Goal: Task Accomplishment & Management: Complete application form

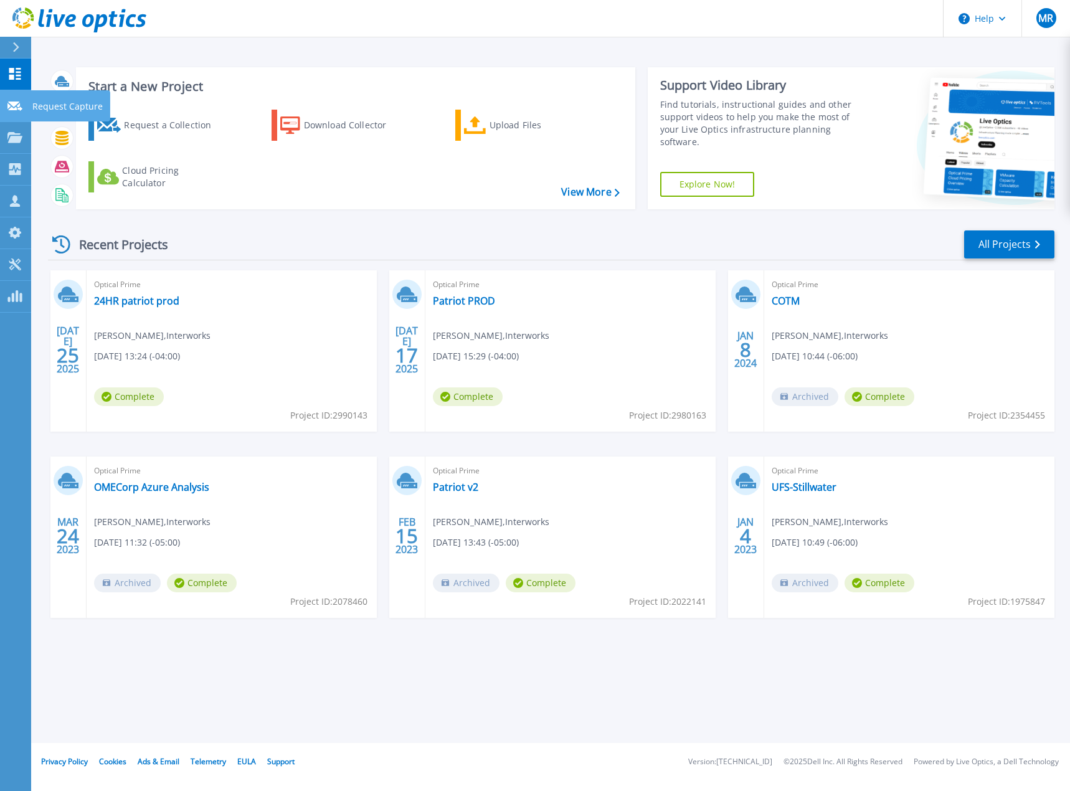
click at [6, 99] on link "Request Capture Request Capture" at bounding box center [15, 106] width 31 height 32
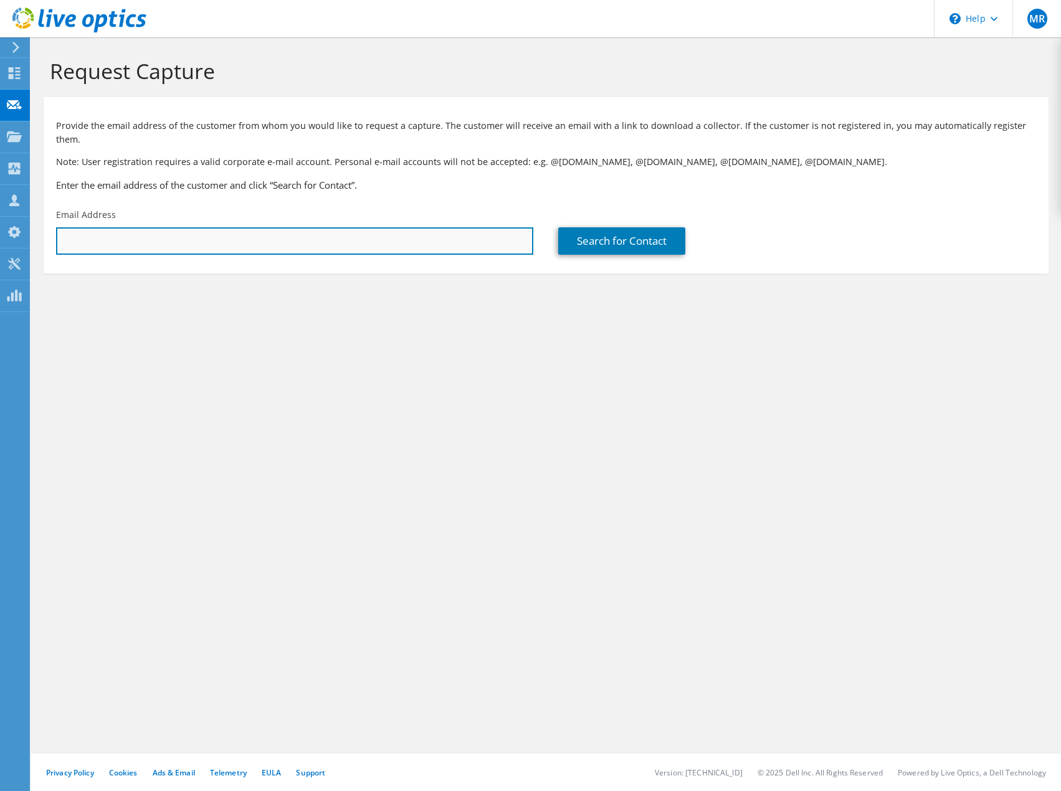
click at [201, 234] on input "text" at bounding box center [294, 240] width 477 height 27
click at [206, 227] on input "chris" at bounding box center [294, 240] width 477 height 27
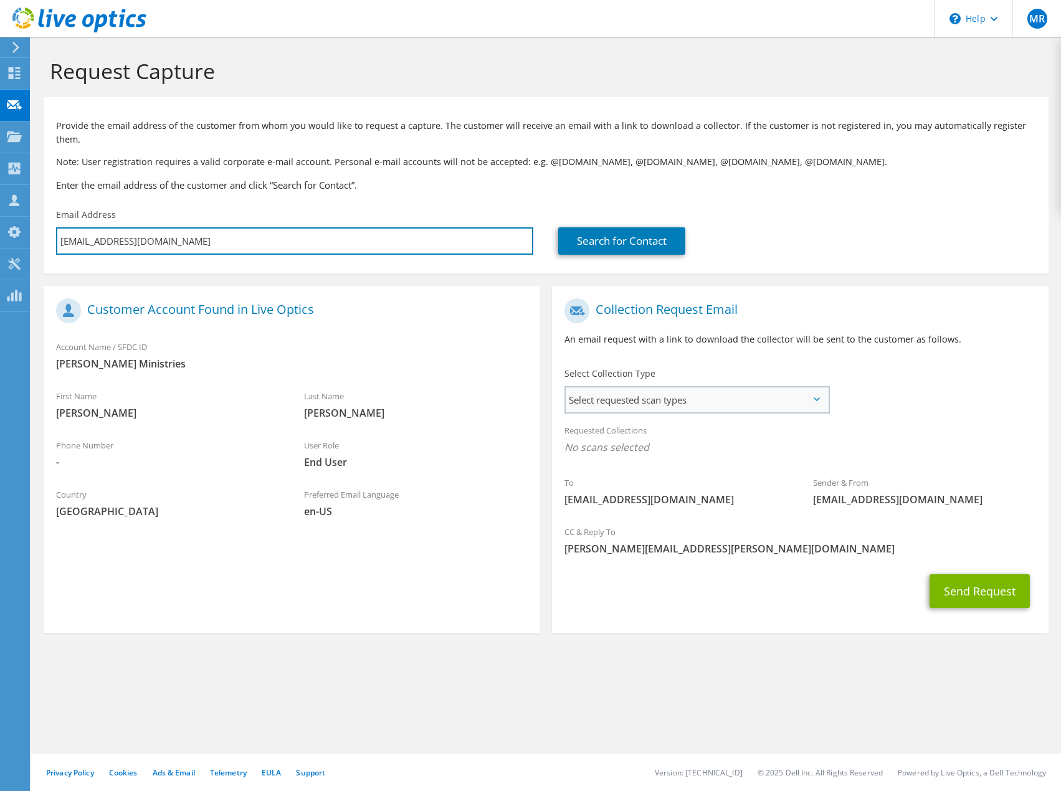
type input "chrisr@churchonthemove.com"
click at [708, 387] on span "Select requested scan types" at bounding box center [697, 399] width 262 height 25
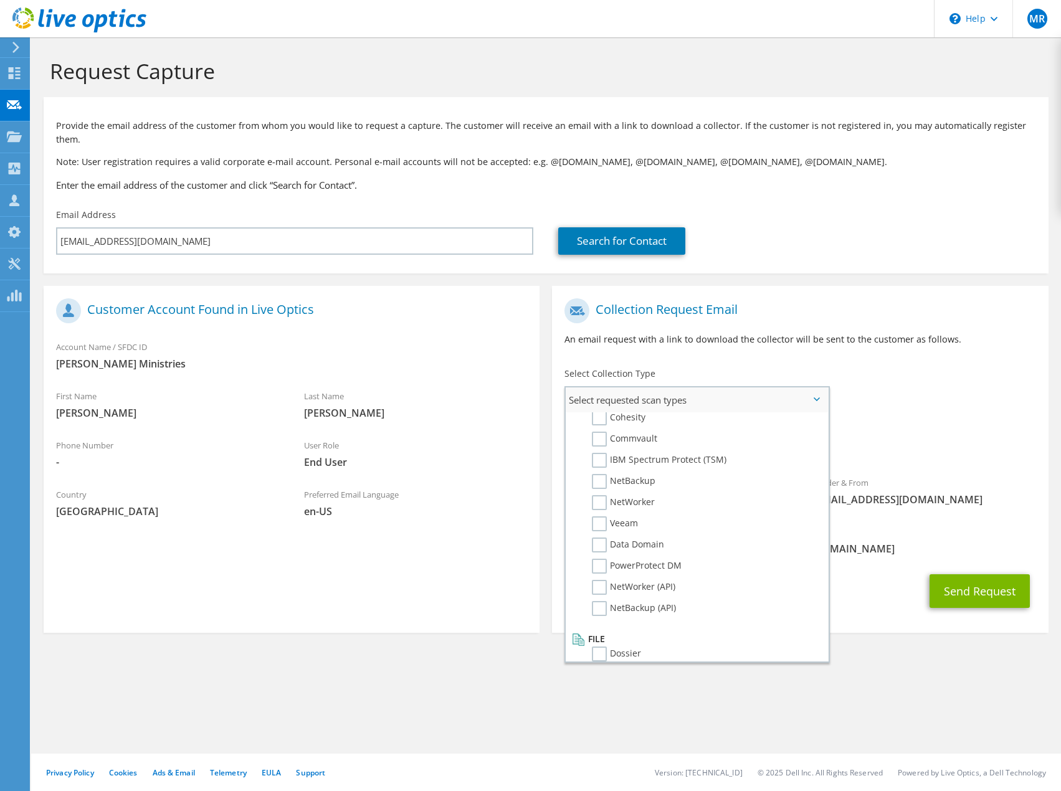
scroll to position [592, 0]
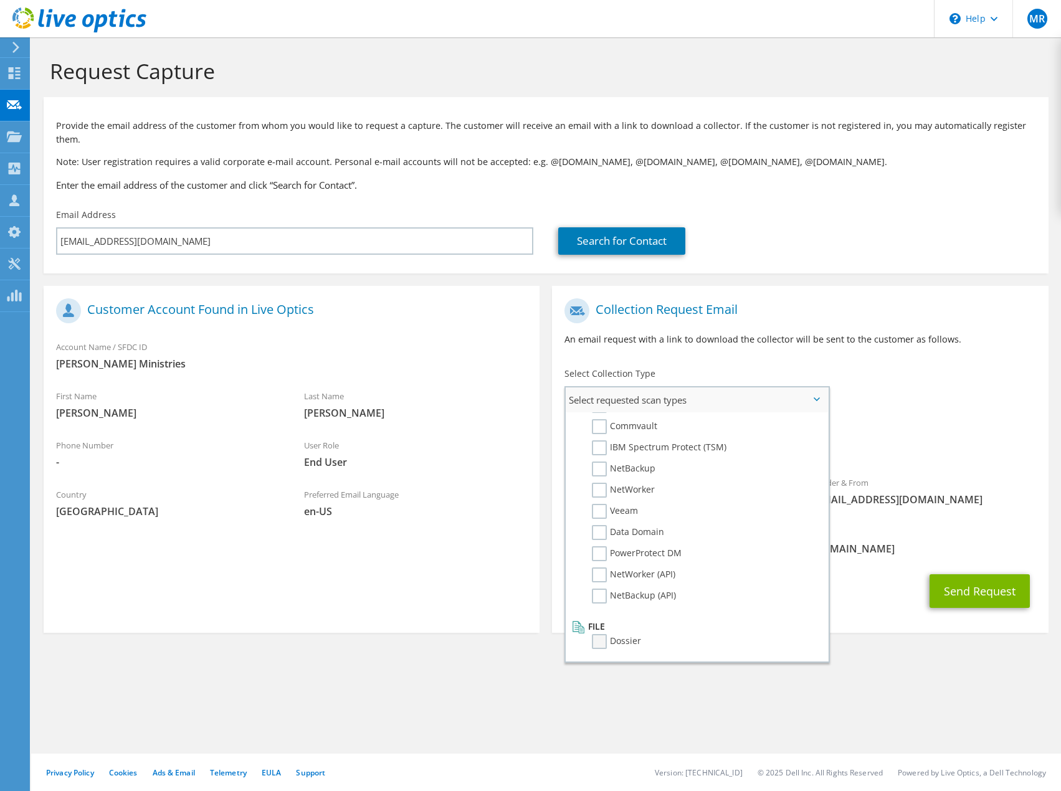
click at [601, 634] on label "Dossier" at bounding box center [616, 641] width 49 height 15
click at [0, 0] on input "Dossier" at bounding box center [0, 0] width 0 height 0
click at [875, 572] on div "Send Request" at bounding box center [800, 595] width 496 height 46
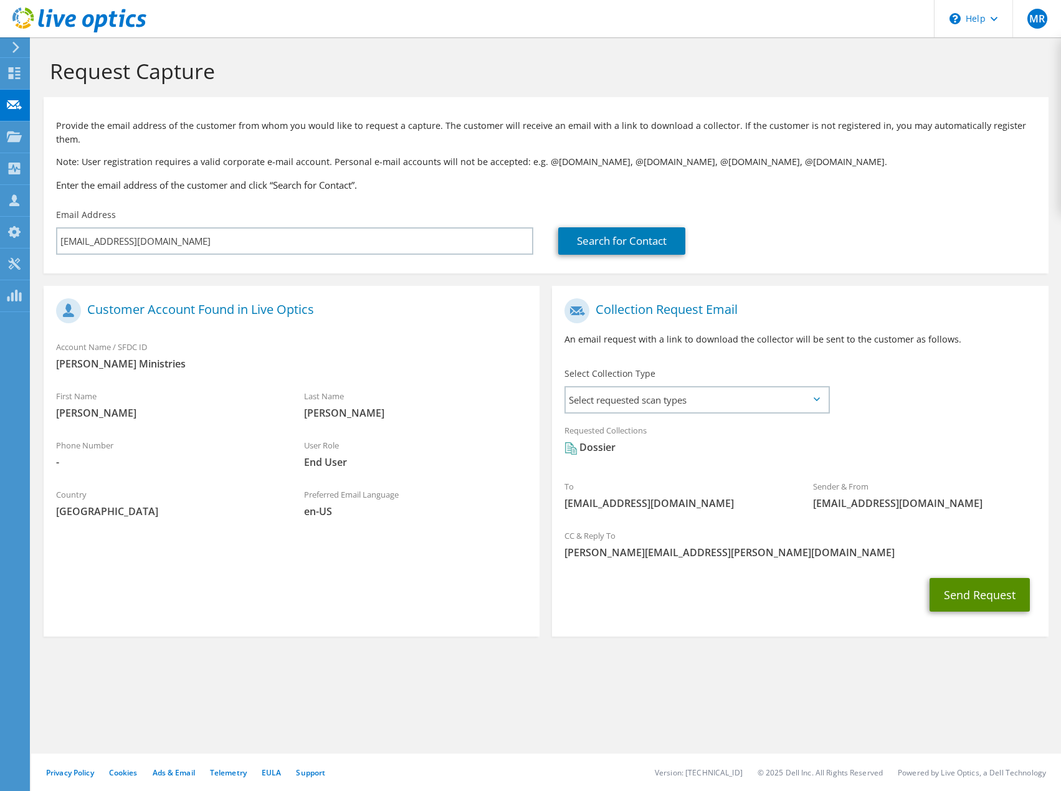
click at [972, 582] on button "Send Request" at bounding box center [979, 595] width 100 height 34
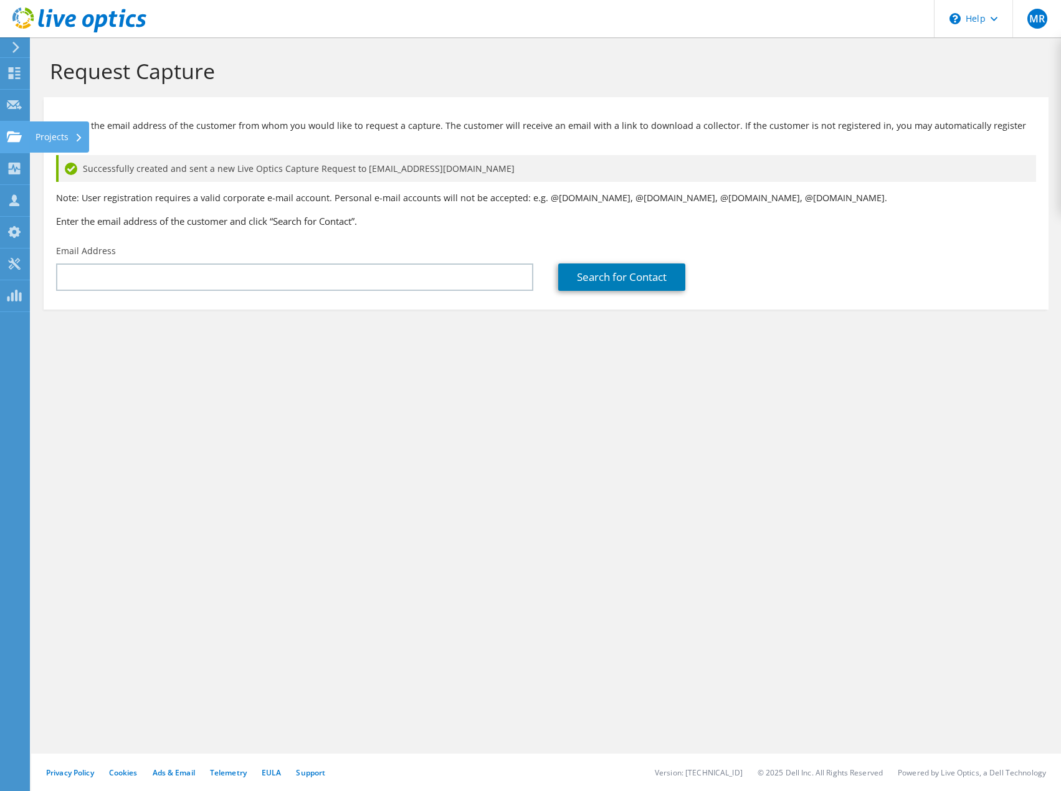
click at [12, 131] on icon at bounding box center [14, 137] width 15 height 12
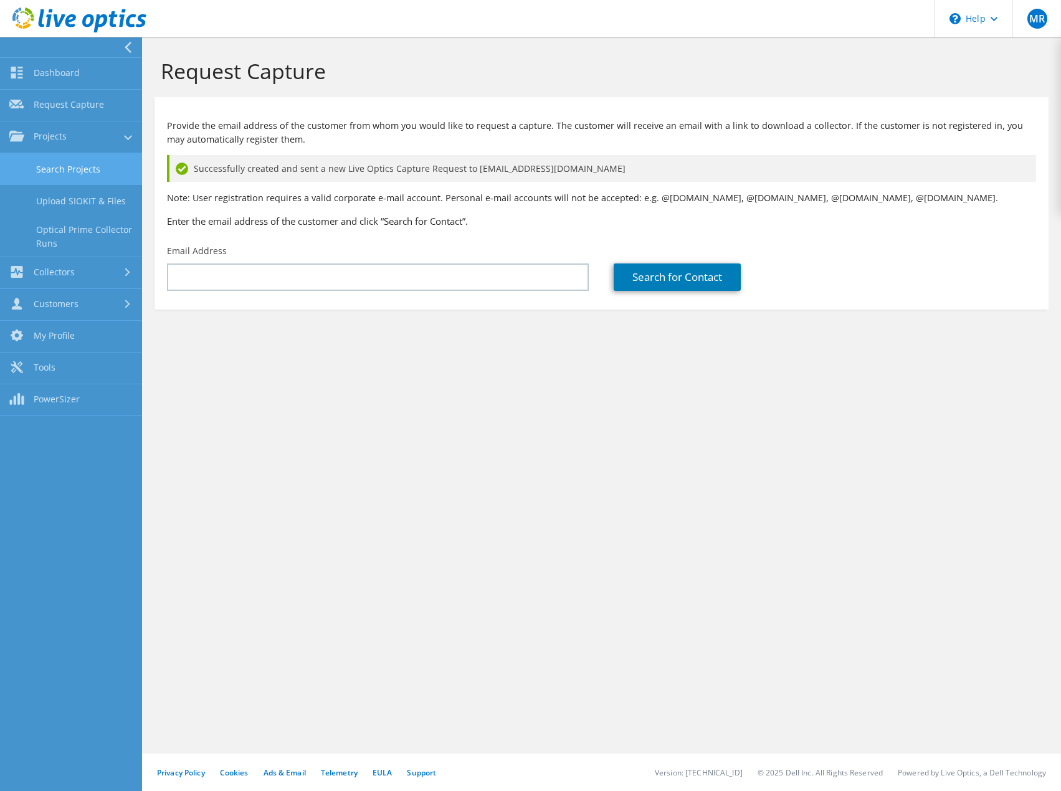
click at [64, 166] on link "Search Projects" at bounding box center [71, 169] width 142 height 32
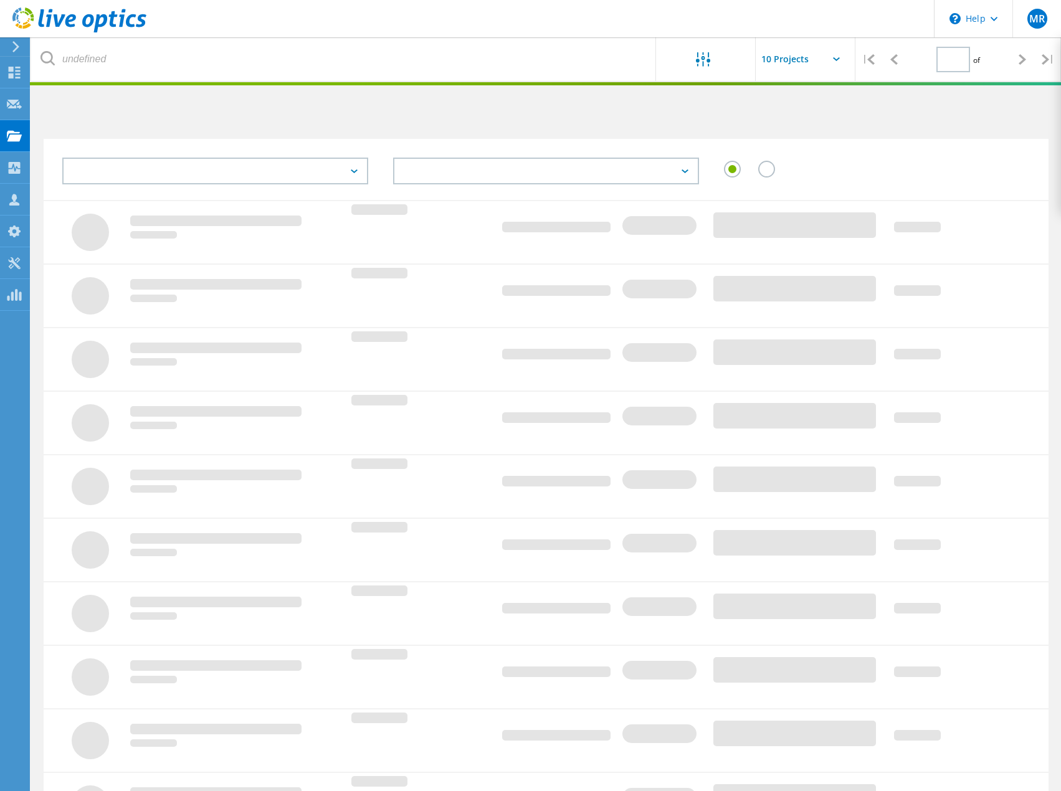
type input "1"
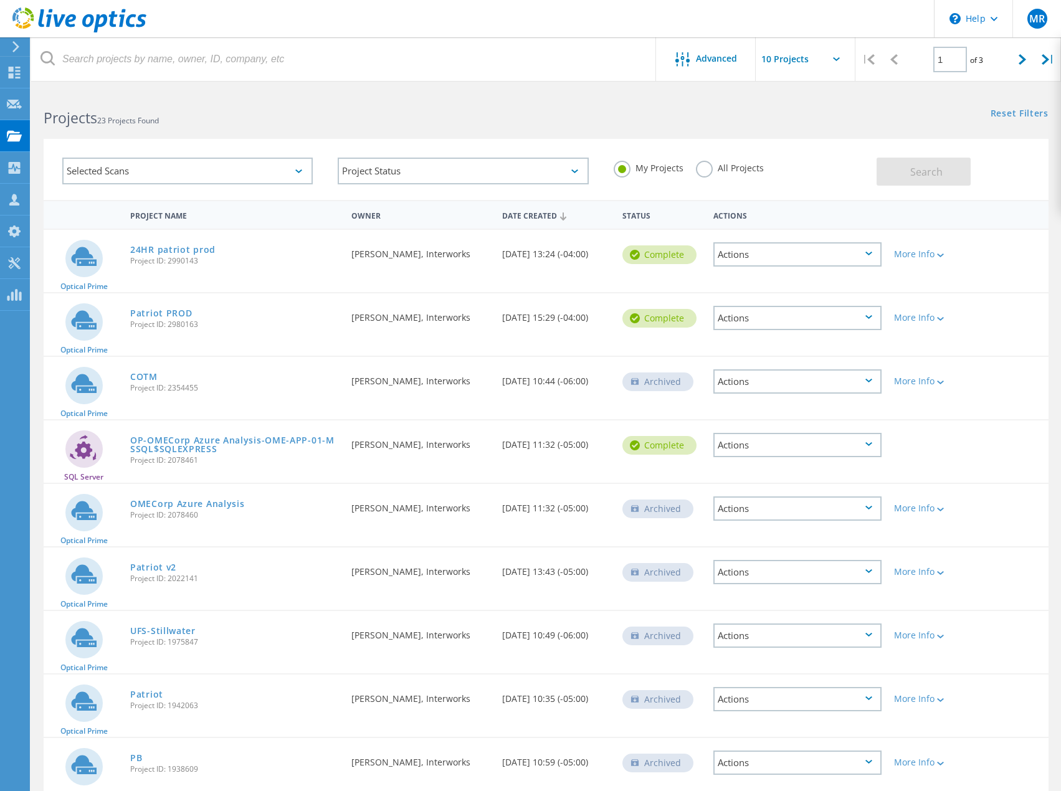
click at [298, 169] on icon at bounding box center [298, 171] width 7 height 4
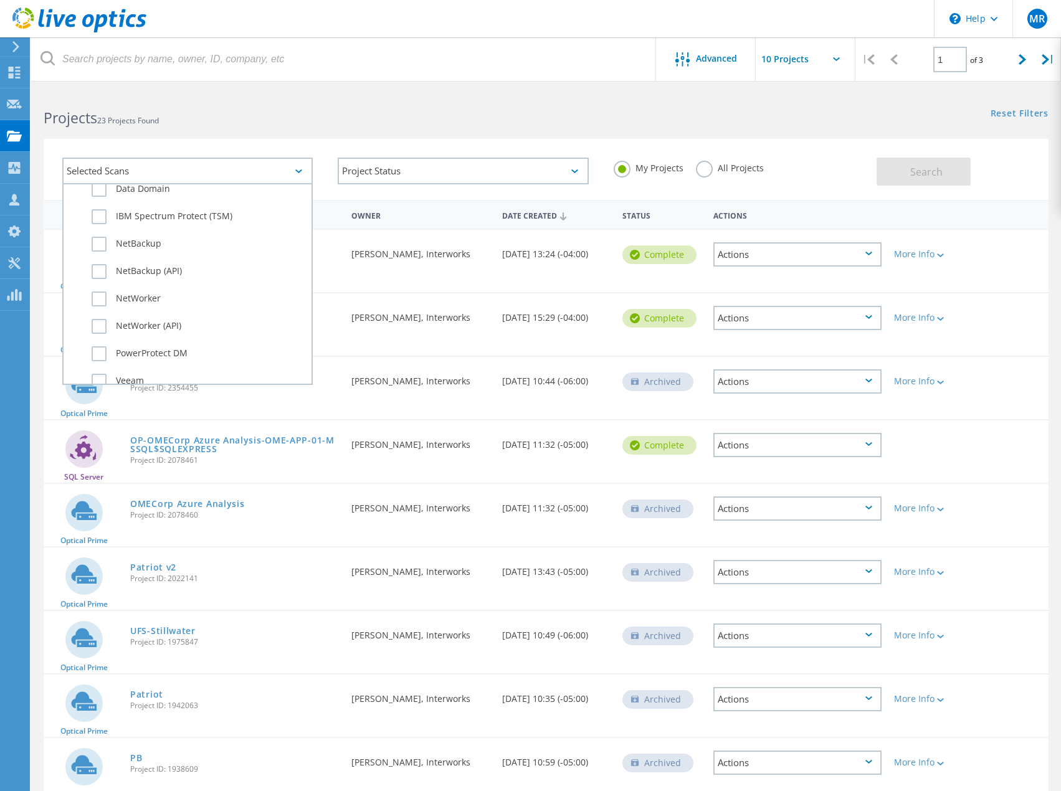
scroll to position [876, 0]
click at [104, 358] on label "Dossier" at bounding box center [199, 360] width 214 height 15
click at [0, 0] on input "Dossier" at bounding box center [0, 0] width 0 height 0
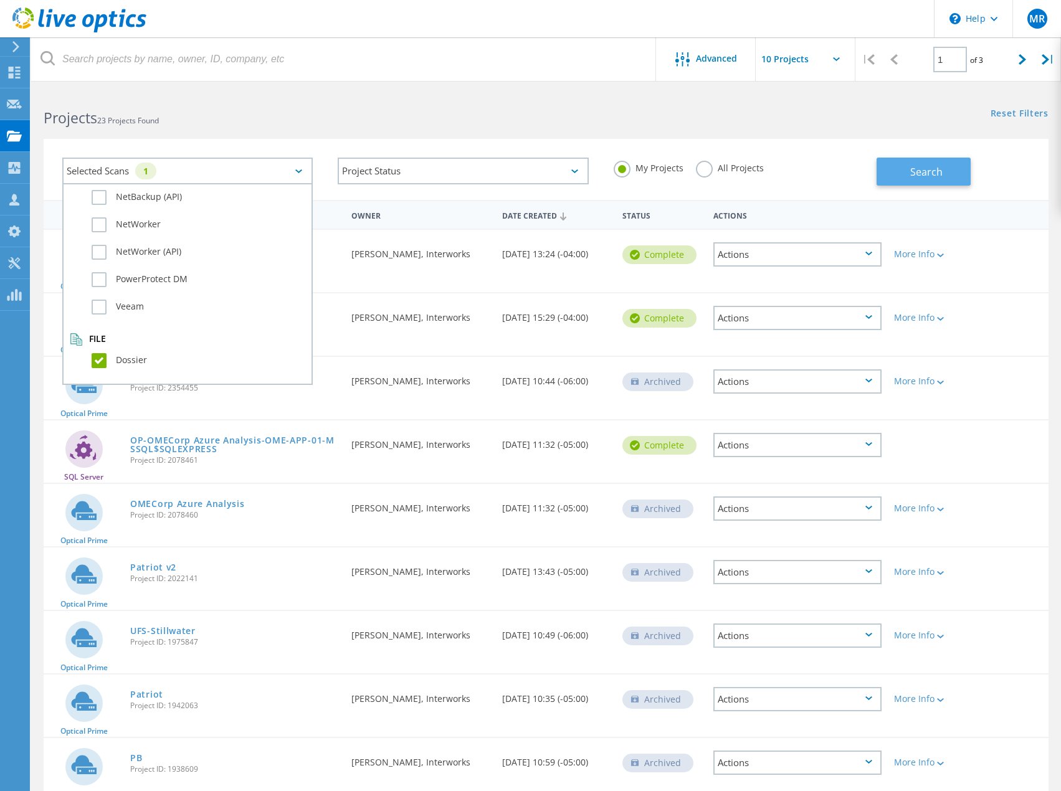
click at [908, 170] on button "Search" at bounding box center [923, 172] width 94 height 28
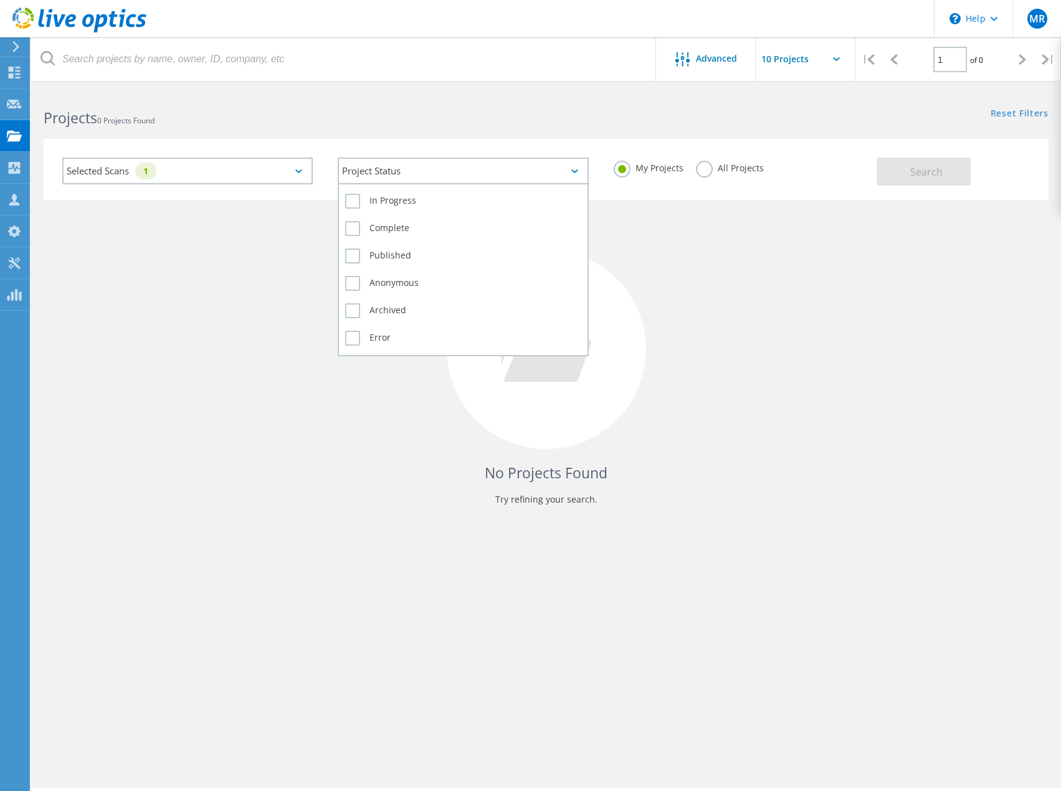
click at [540, 169] on div "Project Status" at bounding box center [463, 171] width 250 height 27
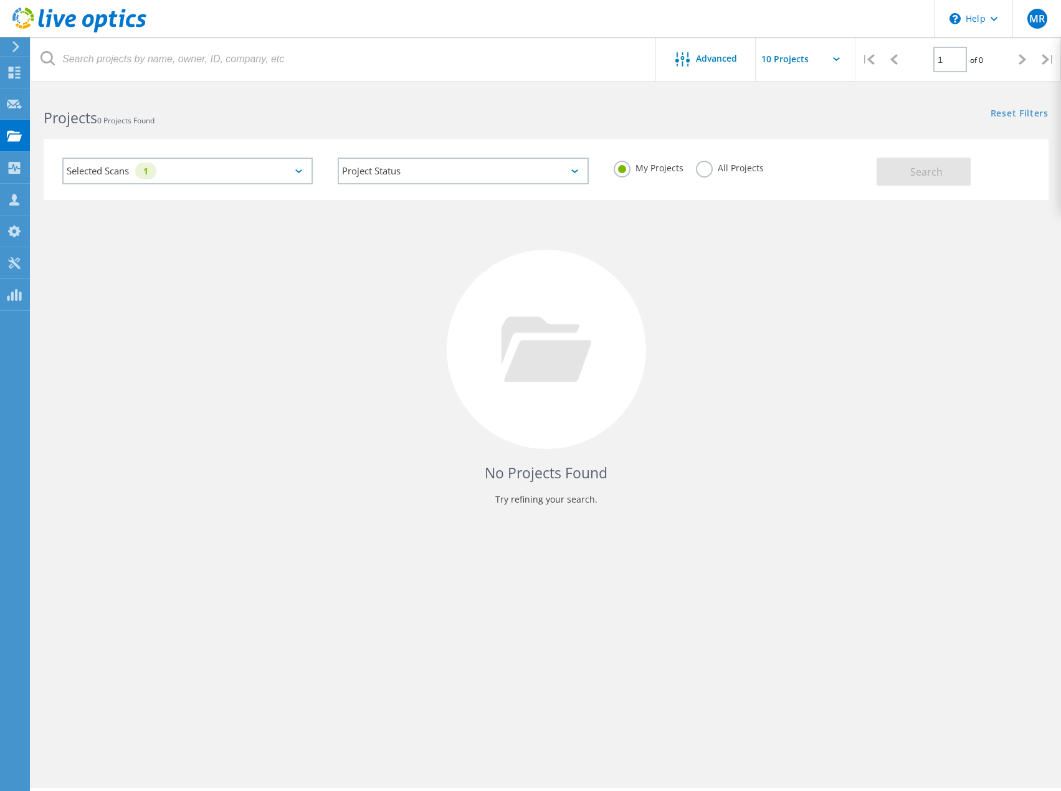
click at [721, 164] on label "All Projects" at bounding box center [730, 167] width 68 height 12
click at [0, 0] on input "All Projects" at bounding box center [0, 0] width 0 height 0
click at [643, 167] on label "My Projects" at bounding box center [649, 167] width 70 height 12
click at [0, 0] on input "My Projects" at bounding box center [0, 0] width 0 height 0
click at [270, 118] on h2 "Projects 0 Projects Found" at bounding box center [289, 118] width 490 height 21
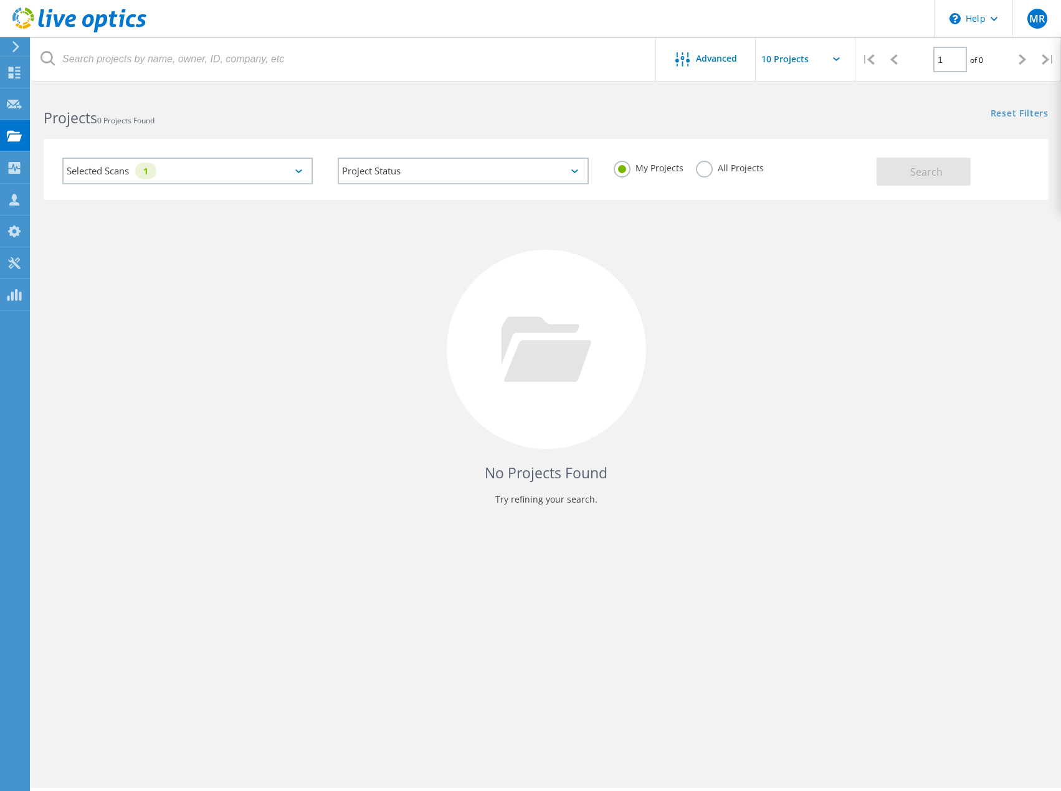
click at [722, 174] on div "All Projects" at bounding box center [730, 170] width 68 height 18
click at [709, 164] on label "All Projects" at bounding box center [730, 167] width 68 height 12
click at [0, 0] on input "All Projects" at bounding box center [0, 0] width 0 height 0
click at [937, 174] on span "Search" at bounding box center [926, 172] width 32 height 14
click at [611, 166] on div "My Projects All Projects" at bounding box center [738, 168] width 275 height 46
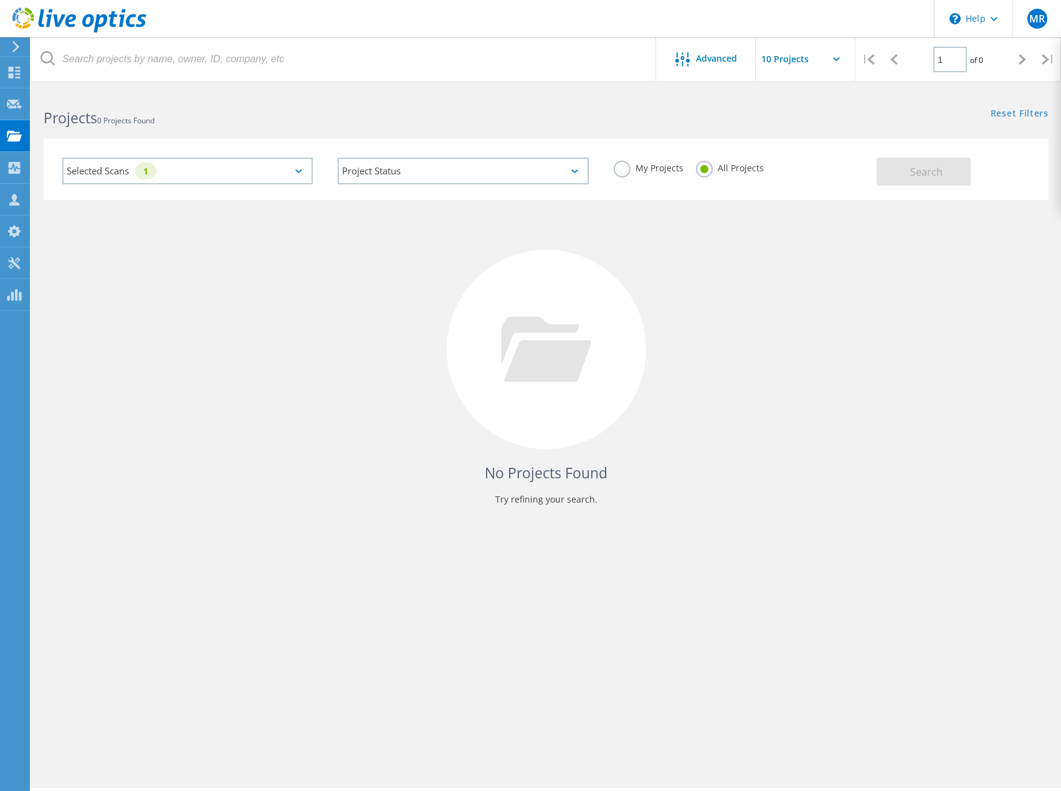
click at [654, 168] on label "My Projects" at bounding box center [649, 167] width 70 height 12
click at [0, 0] on input "My Projects" at bounding box center [0, 0] width 0 height 0
click at [884, 171] on button "Search" at bounding box center [923, 172] width 94 height 28
click at [196, 176] on div "Selected Scans 1" at bounding box center [187, 171] width 250 height 27
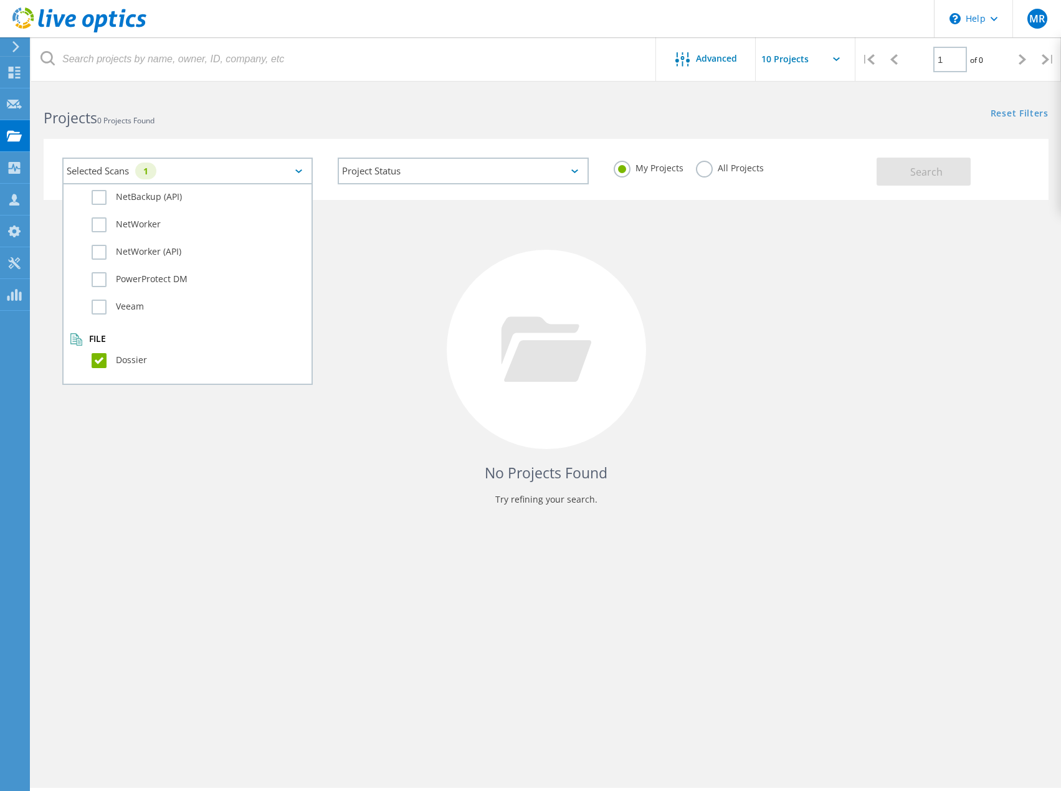
click at [402, 156] on div "Project Status In Progress Complete Published Anonymous Archived Error" at bounding box center [462, 171] width 275 height 52
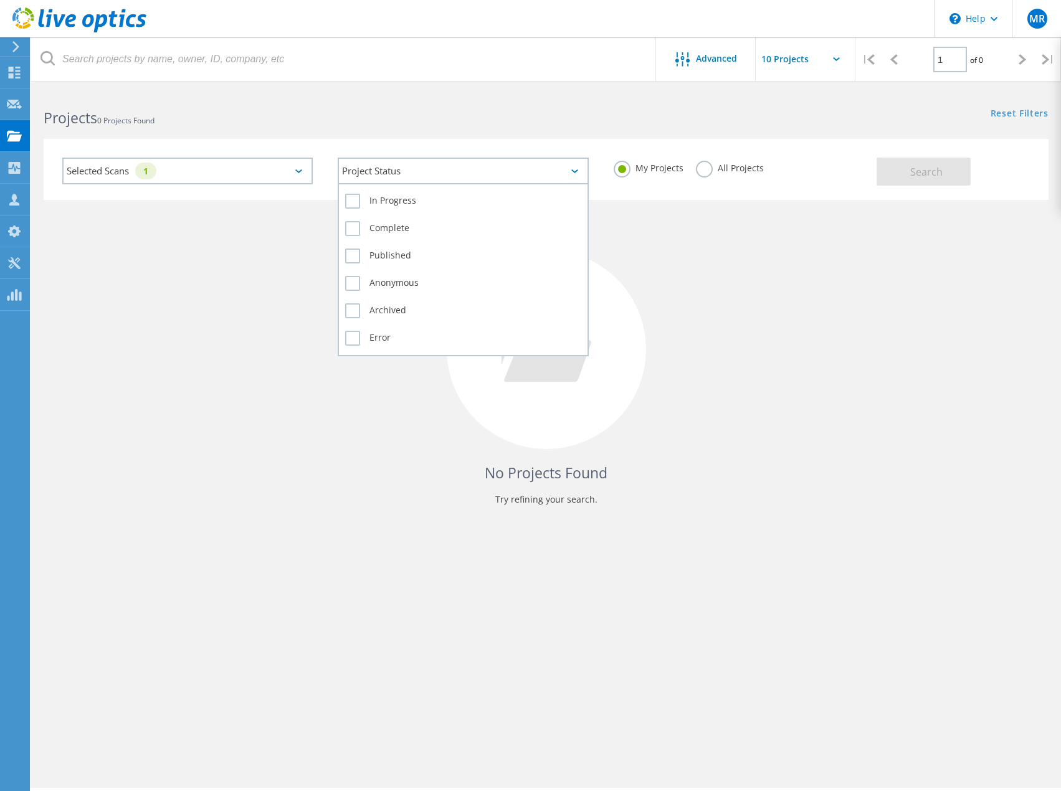
click at [409, 177] on div "Project Status" at bounding box center [463, 171] width 250 height 27
click at [387, 197] on label "In Progress" at bounding box center [462, 201] width 235 height 15
click at [0, 0] on input "In Progress" at bounding box center [0, 0] width 0 height 0
click at [387, 197] on label "In Progress" at bounding box center [462, 201] width 235 height 15
click at [0, 0] on input "In Progress" at bounding box center [0, 0] width 0 height 0
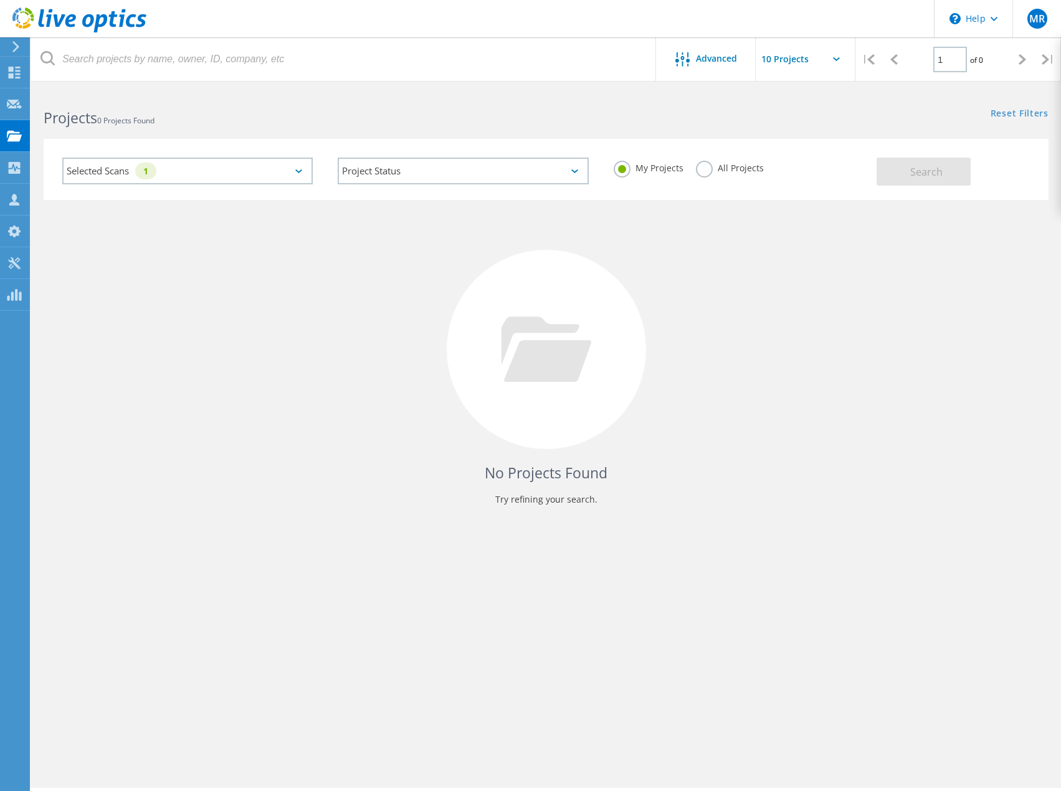
click at [247, 171] on div "Selected Scans 1" at bounding box center [187, 171] width 250 height 27
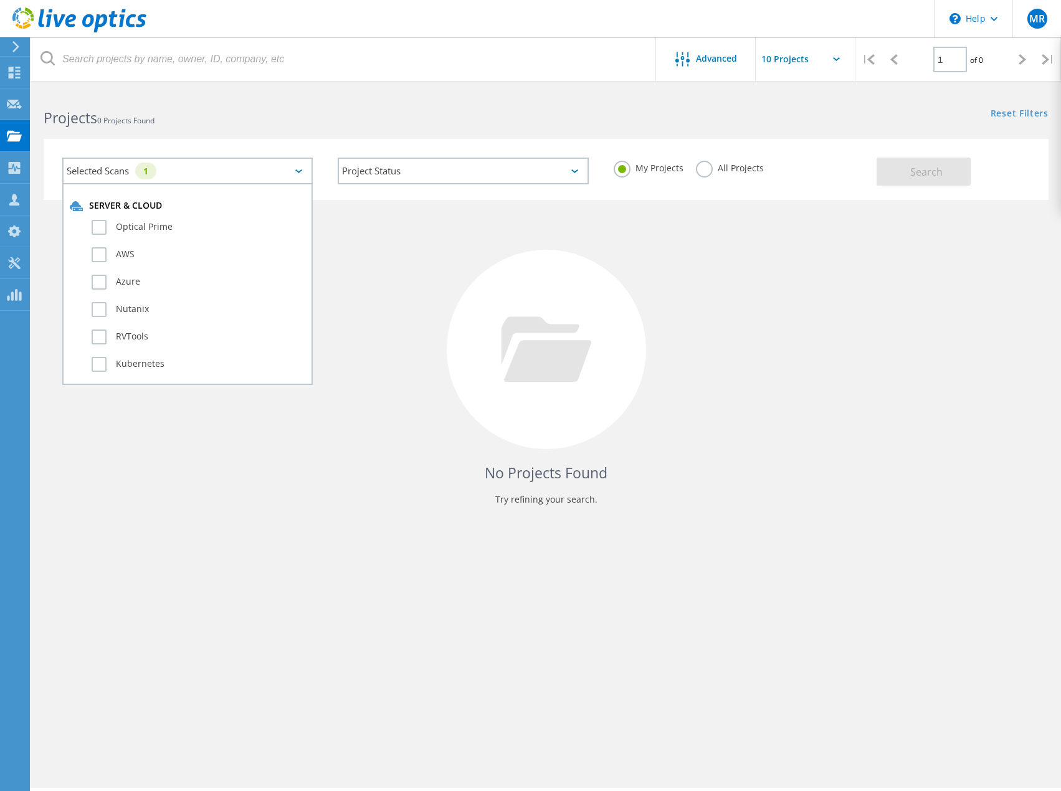
click at [377, 88] on html "\n Help Explore Helpful Articles Contact Support MR Partner Team Member Marshal…" at bounding box center [530, 412] width 1061 height 825
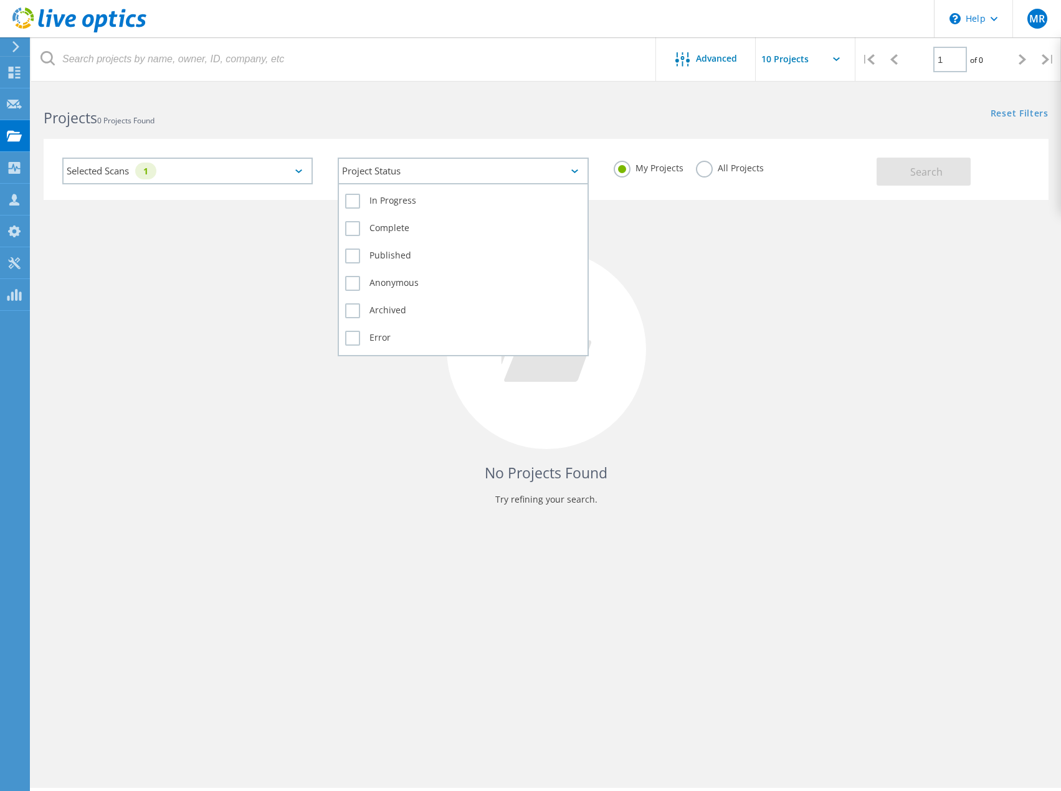
click at [426, 178] on div "Project Status" at bounding box center [463, 171] width 250 height 27
click at [351, 198] on label "In Progress" at bounding box center [462, 201] width 235 height 15
click at [0, 0] on input "In Progress" at bounding box center [0, 0] width 0 height 0
click at [354, 231] on label "Complete" at bounding box center [462, 228] width 235 height 15
click at [0, 0] on input "Complete" at bounding box center [0, 0] width 0 height 0
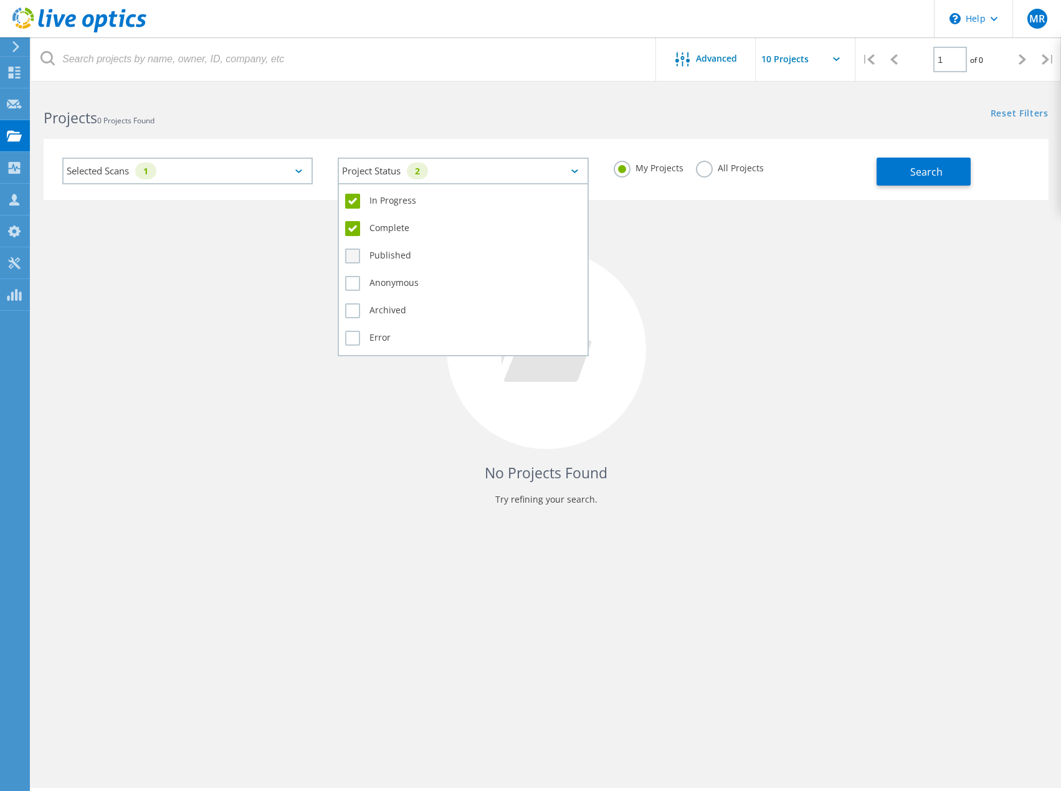
click at [358, 258] on label "Published" at bounding box center [462, 256] width 235 height 15
click at [0, 0] on input "Published" at bounding box center [0, 0] width 0 height 0
click at [358, 287] on label "Anonymous" at bounding box center [462, 283] width 235 height 15
click at [0, 0] on input "Anonymous" at bounding box center [0, 0] width 0 height 0
click at [356, 313] on label "Archived" at bounding box center [462, 310] width 235 height 15
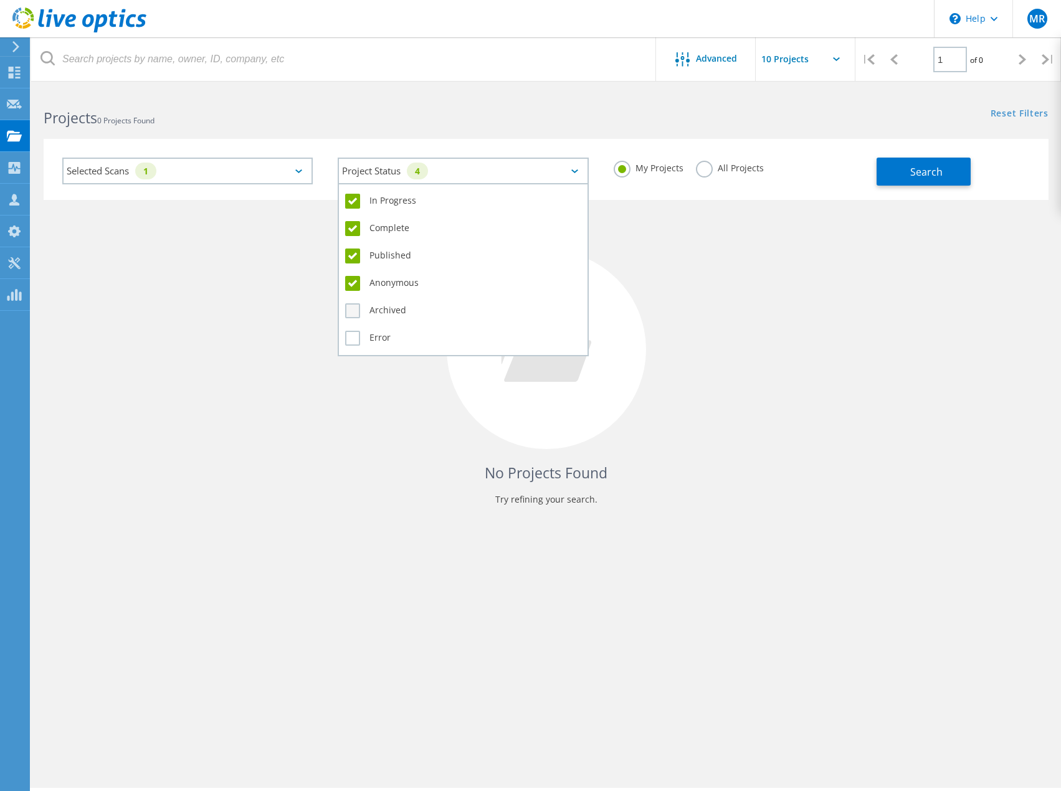
click at [0, 0] on input "Archived" at bounding box center [0, 0] width 0 height 0
click at [353, 335] on label "Error" at bounding box center [462, 338] width 235 height 15
click at [0, 0] on input "Error" at bounding box center [0, 0] width 0 height 0
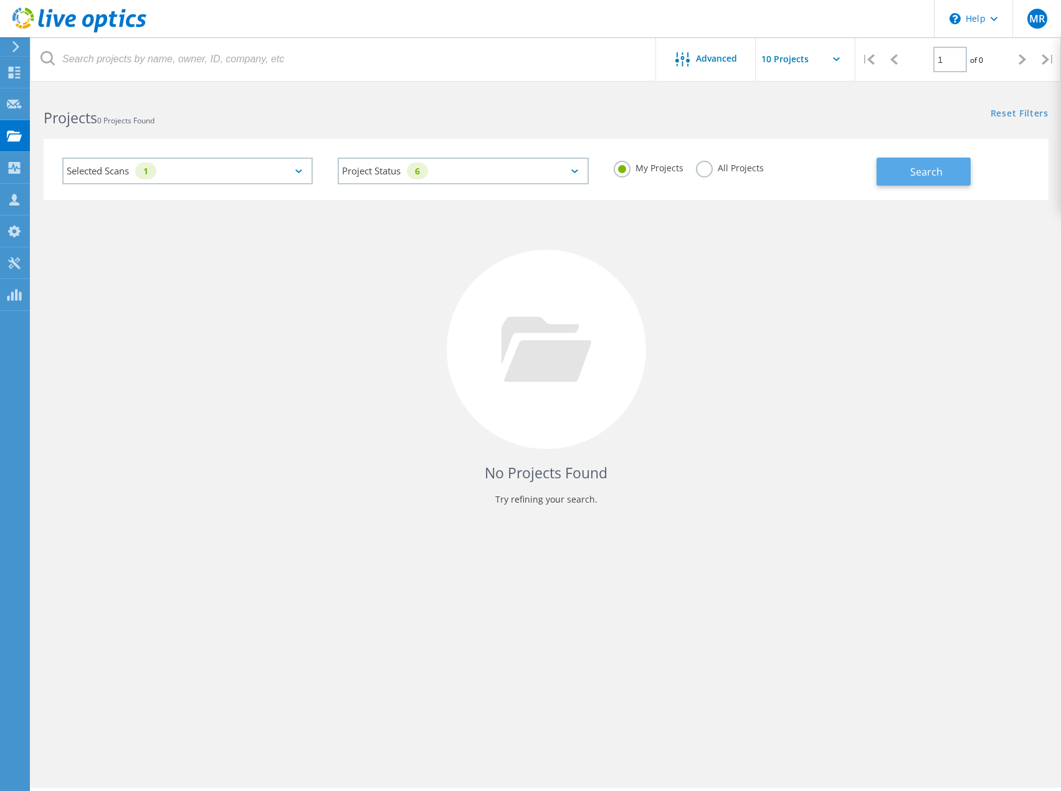
click at [894, 180] on button "Search" at bounding box center [923, 172] width 94 height 28
click at [13, 71] on use at bounding box center [15, 73] width 12 height 12
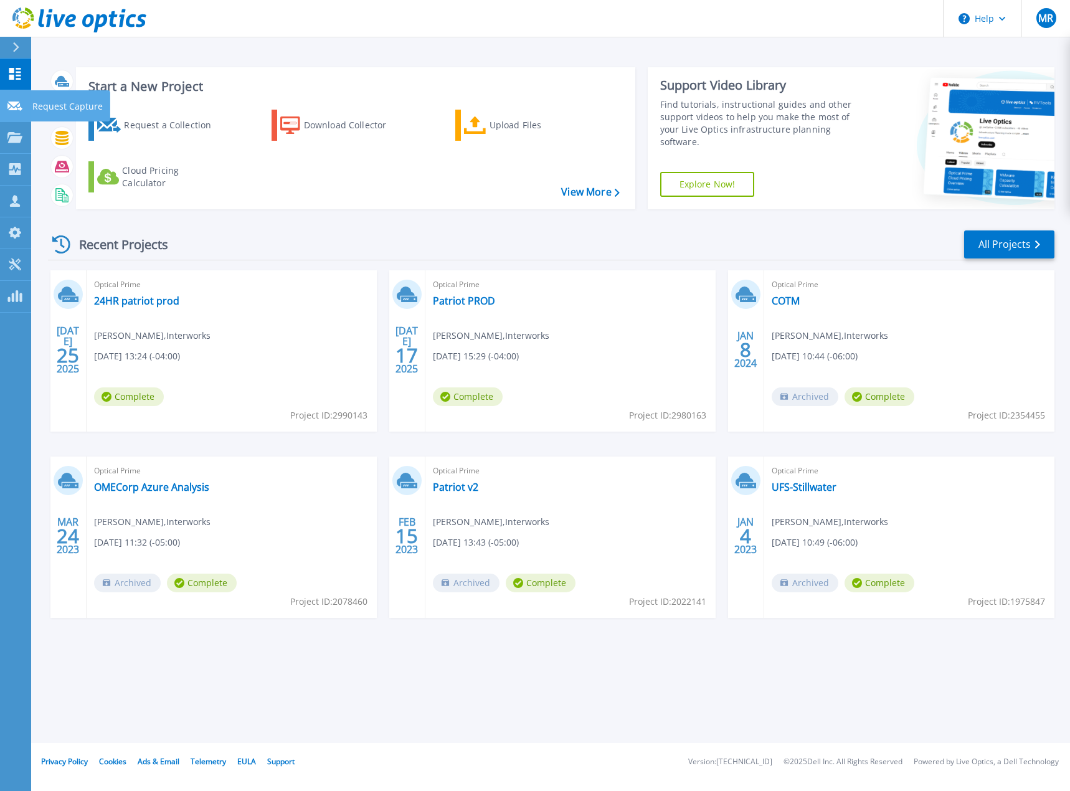
click at [57, 105] on p "Request Capture" at bounding box center [67, 106] width 70 height 32
